Goal: Register for event/course

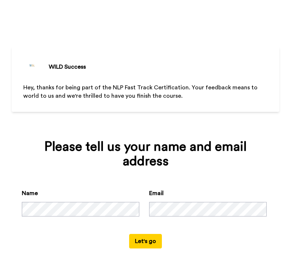
scroll to position [13, 0]
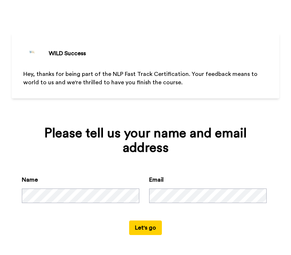
click at [148, 229] on button "Let's go" at bounding box center [145, 228] width 33 height 15
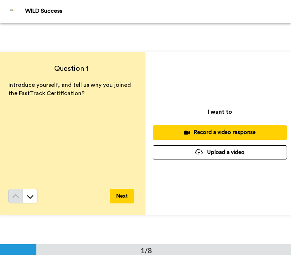
click at [184, 33] on div "Question 1 Introduce yourself, and tell us why you joined the FastTrack Certifi…" at bounding box center [145, 133] width 291 height 221
click at [32, 195] on button at bounding box center [30, 196] width 15 height 15
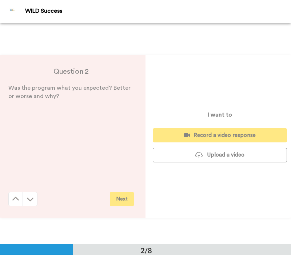
scroll to position [221, 0]
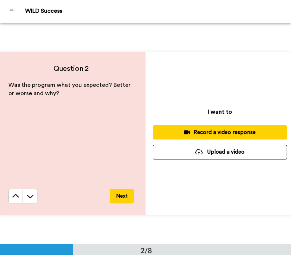
click at [32, 195] on button at bounding box center [30, 196] width 15 height 15
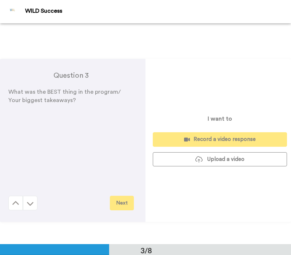
scroll to position [442, 0]
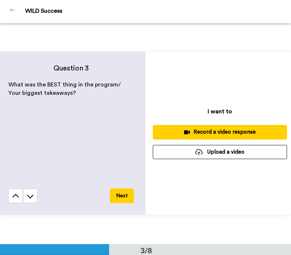
click at [32, 195] on button at bounding box center [30, 196] width 15 height 15
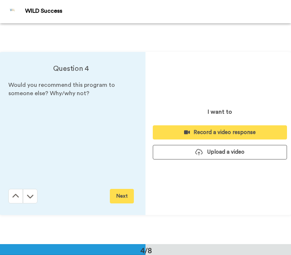
scroll to position [663, 0]
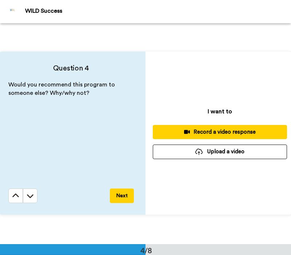
click at [32, 195] on button at bounding box center [30, 196] width 15 height 15
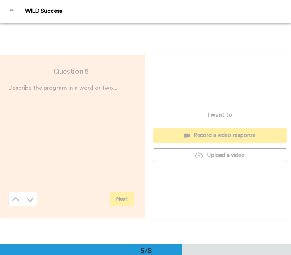
scroll to position [884, 0]
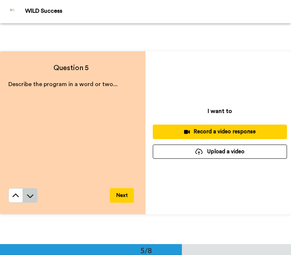
click at [32, 195] on button at bounding box center [30, 195] width 15 height 15
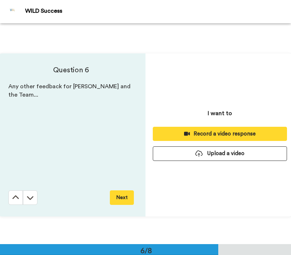
scroll to position [1105, 0]
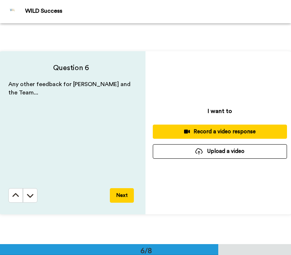
click at [32, 195] on button at bounding box center [30, 195] width 15 height 15
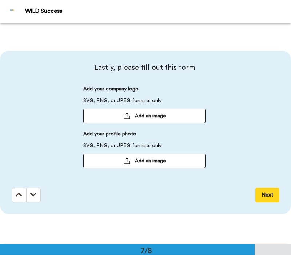
scroll to position [1325, 0]
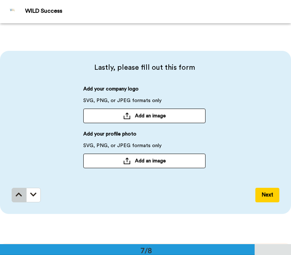
click at [19, 193] on icon at bounding box center [19, 194] width 7 height 7
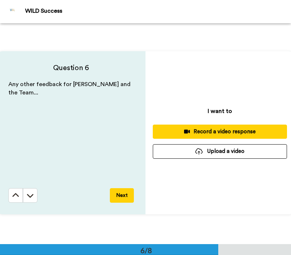
click at [19, 193] on button at bounding box center [15, 195] width 15 height 15
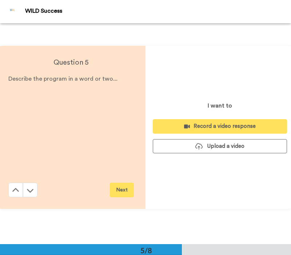
scroll to position [884, 0]
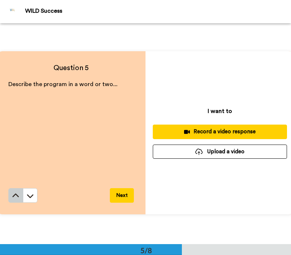
click at [15, 194] on icon at bounding box center [15, 195] width 7 height 7
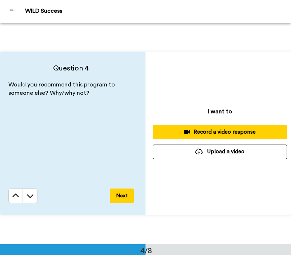
click at [15, 194] on icon at bounding box center [15, 195] width 7 height 7
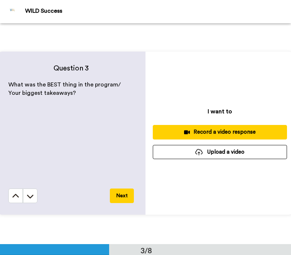
click at [15, 194] on icon at bounding box center [15, 196] width 7 height 7
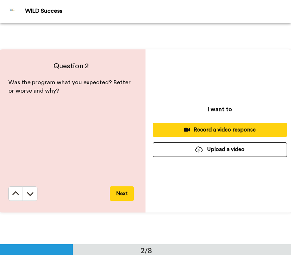
scroll to position [221, 0]
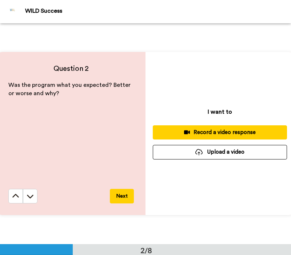
click at [15, 194] on icon at bounding box center [15, 196] width 7 height 7
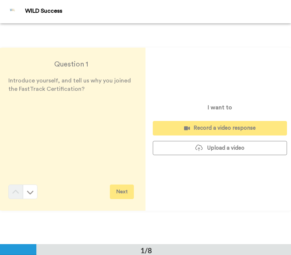
scroll to position [0, 0]
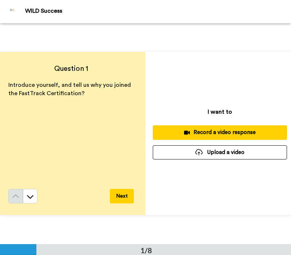
click at [247, 11] on div "WILD Success" at bounding box center [157, 11] width 265 height 7
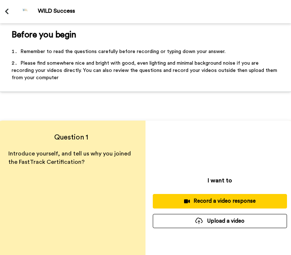
click at [270, 79] on li "Please find somewhere nice and bright with good, even lighting and minimal back…" at bounding box center [145, 73] width 267 height 26
click at [82, 160] on p "Introduce yourself, and tell us why you joined the FastTrack Certification?" at bounding box center [70, 158] width 125 height 17
click at [77, 159] on span "Introduce yourself, and tell us why you joined the FastTrack Certification?" at bounding box center [70, 158] width 124 height 14
click at [9, 176] on div "Introduce yourself, and tell us why you joined the FastTrack Certification?" at bounding box center [70, 204] width 125 height 108
